Goal: Navigation & Orientation: Find specific page/section

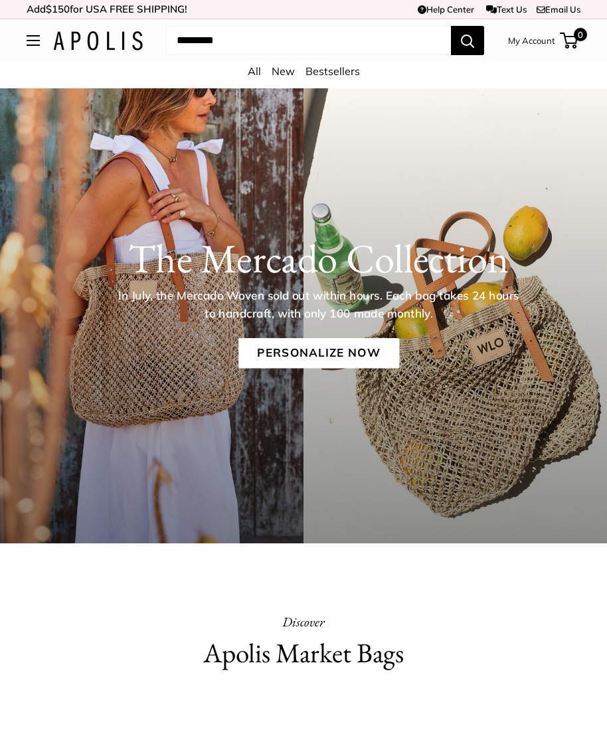
click at [297, 65] on div "All New Bestsellers" at bounding box center [303, 75] width 607 height 27
click at [290, 69] on link "New" at bounding box center [283, 70] width 23 height 13
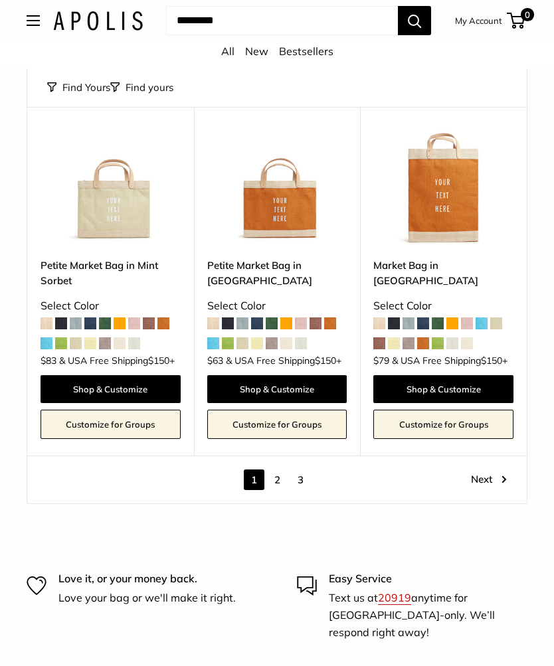
scroll to position [5560, 0]
click at [284, 470] on link "2" at bounding box center [277, 480] width 21 height 21
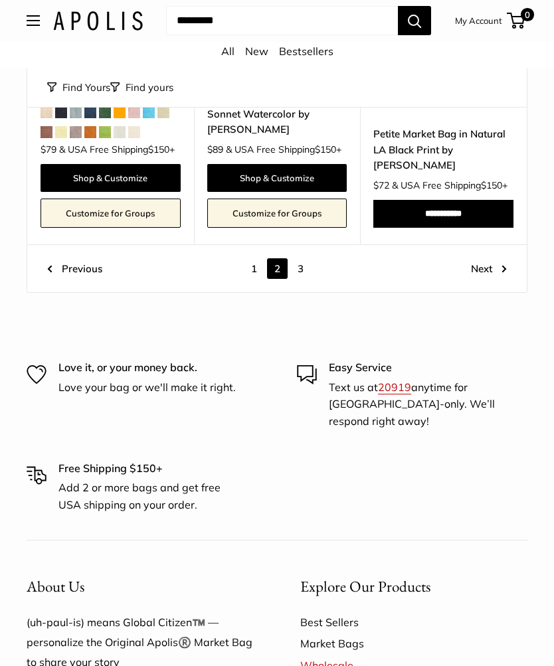
scroll to position [5558, 0]
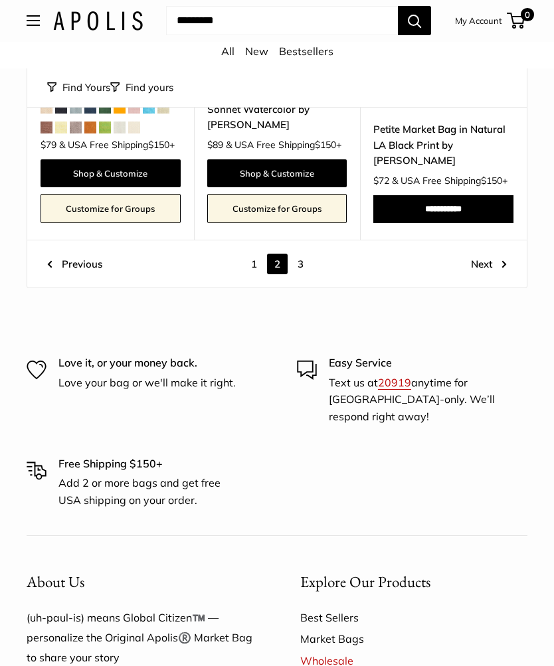
click at [488, 258] on link "Next" at bounding box center [489, 264] width 36 height 21
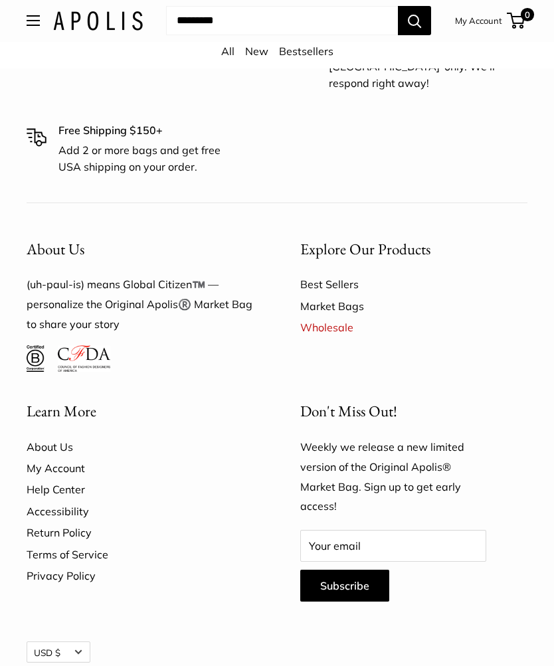
scroll to position [5195, 0]
click at [213, 12] on input "Search..." at bounding box center [282, 21] width 232 height 29
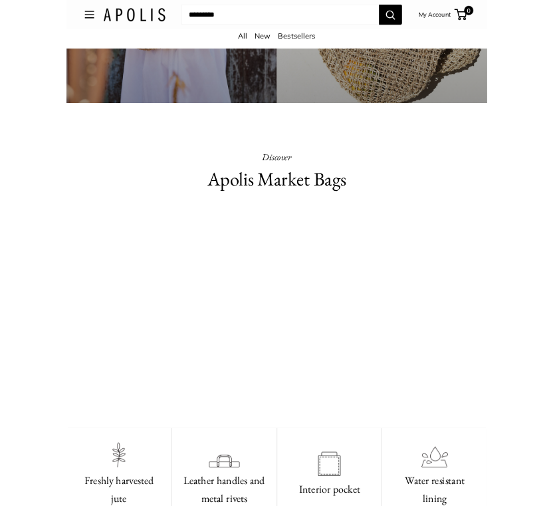
scroll to position [471, 0]
